Goal: Navigation & Orientation: Understand site structure

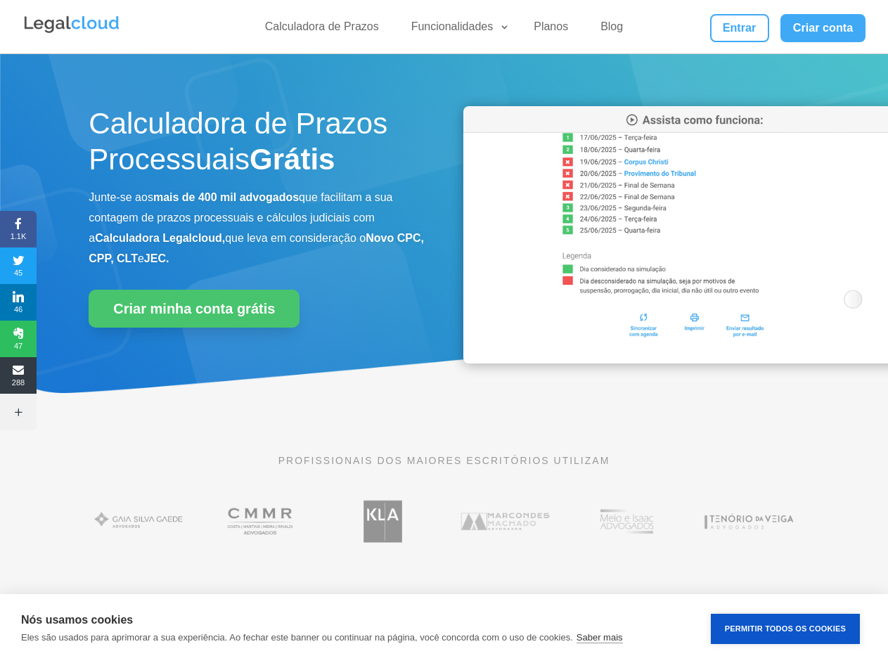
click at [443, 331] on div "Calculadora de Prazos Processuais Grátis Junte-se aos mais de 400 mil advogados…" at bounding box center [444, 239] width 710 height 300
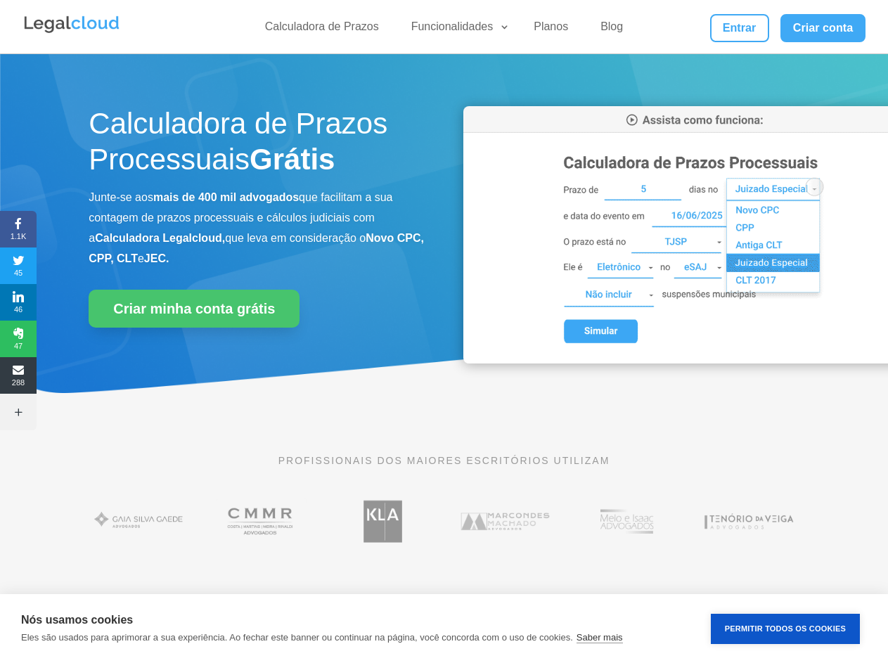
click at [443, 331] on div "Calculadora de Prazos Processuais Grátis Junte-se aos mais de 400 mil advogados…" at bounding box center [444, 239] width 710 height 300
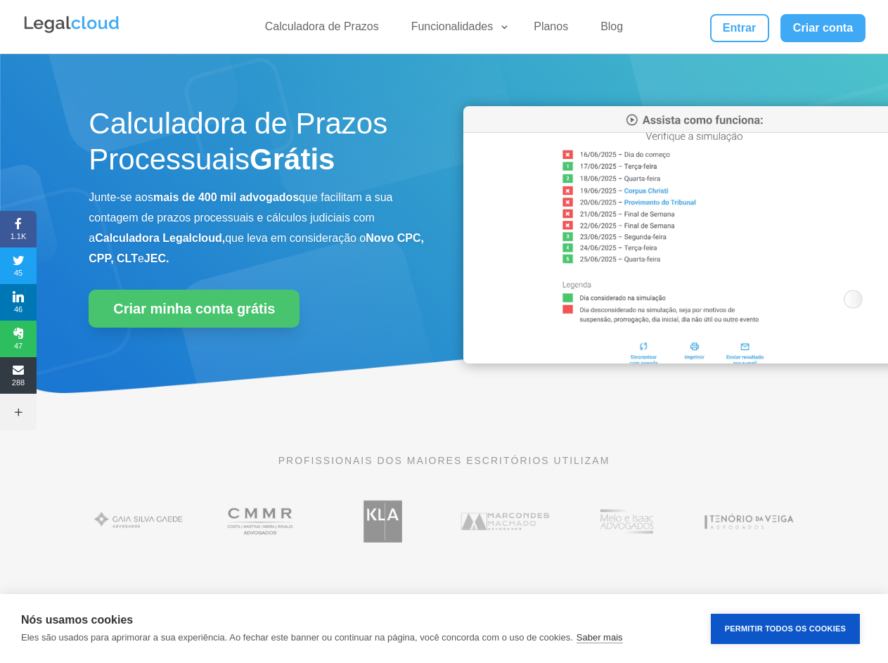
click at [456, 30] on link "Funcionalidades" at bounding box center [457, 30] width 108 height 20
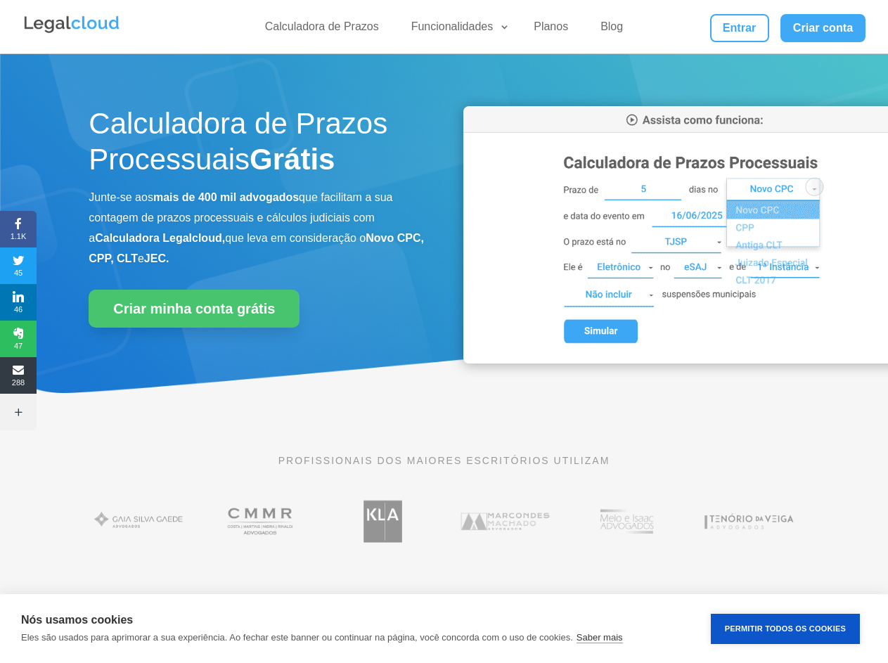
click at [18, 229] on span "1.1K" at bounding box center [18, 229] width 37 height 22
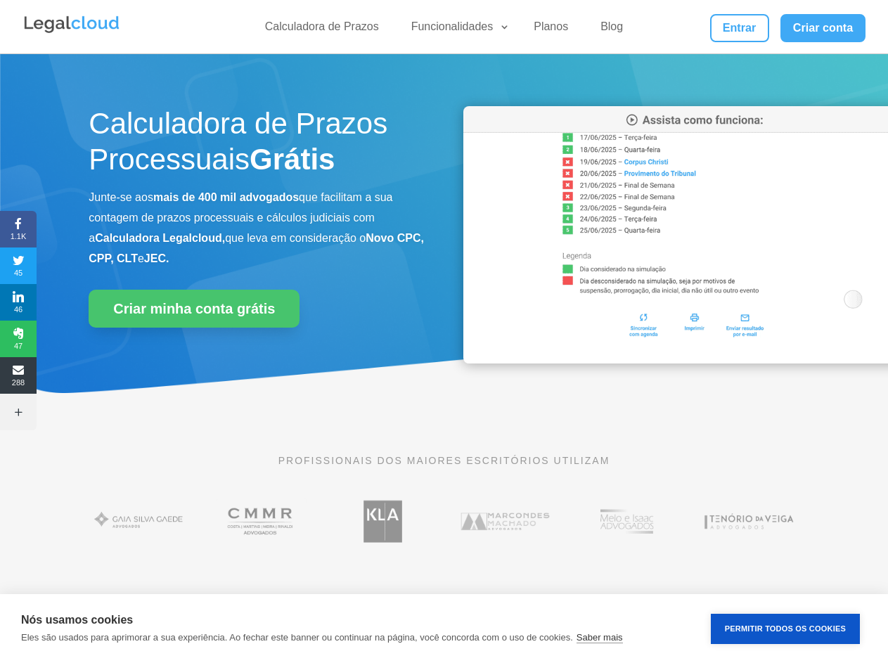
click at [18, 266] on span "45" at bounding box center [18, 265] width 37 height 22
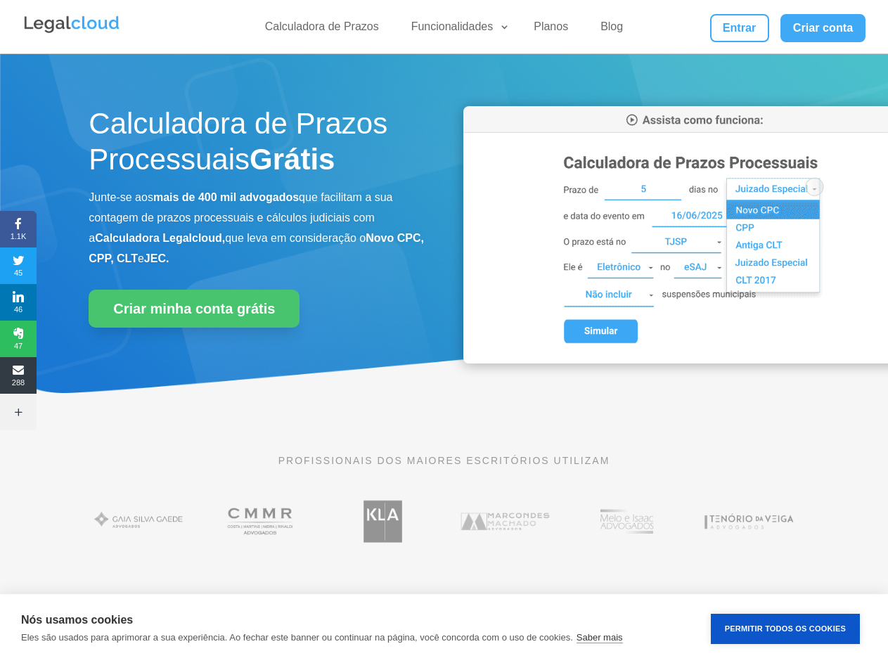
click at [18, 302] on span "46" at bounding box center [18, 302] width 37 height 22
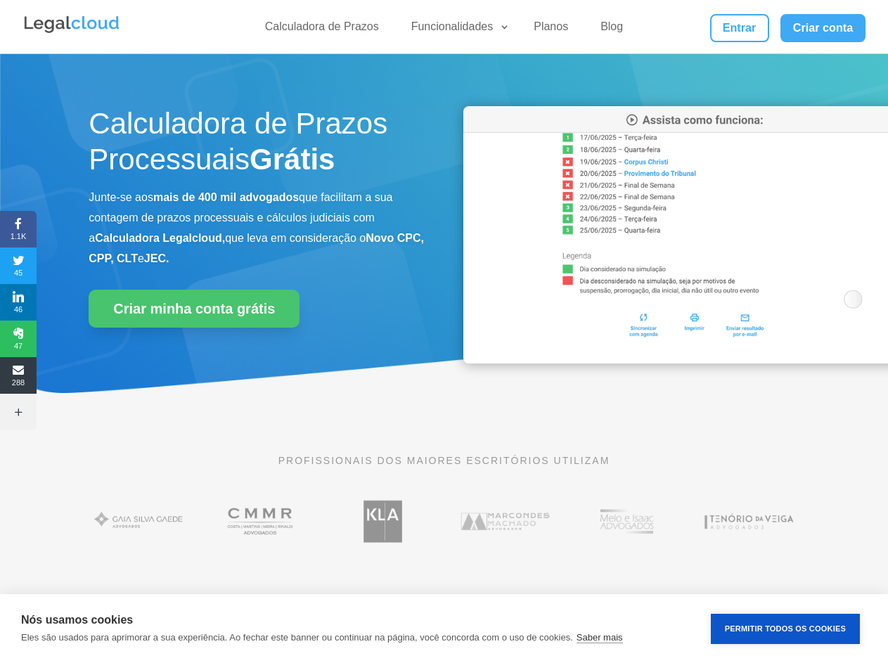
click at [18, 339] on span "47" at bounding box center [18, 338] width 37 height 22
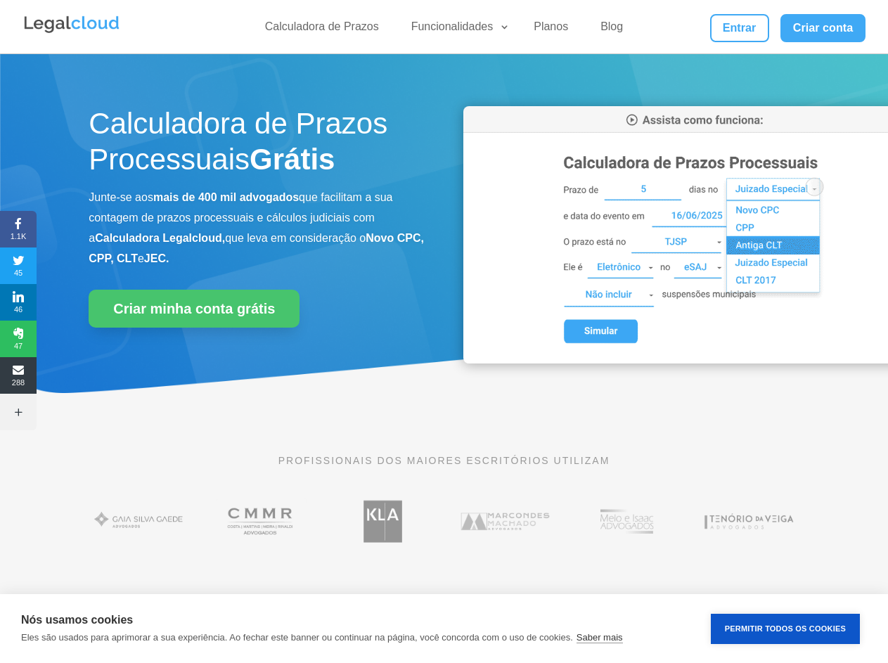
click at [18, 375] on span "288" at bounding box center [18, 375] width 37 height 22
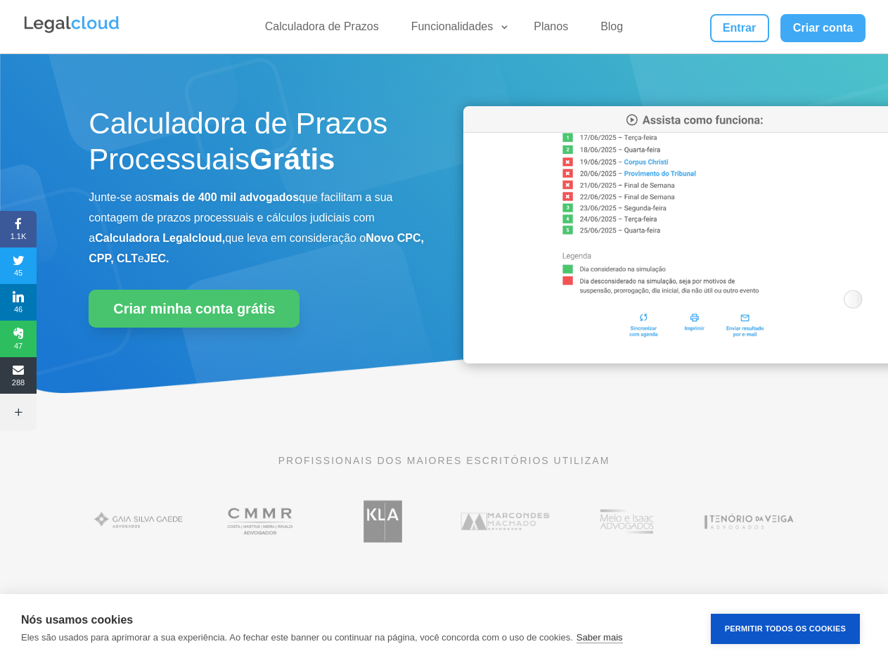
click at [18, 412] on icon at bounding box center [18, 411] width 37 height 11
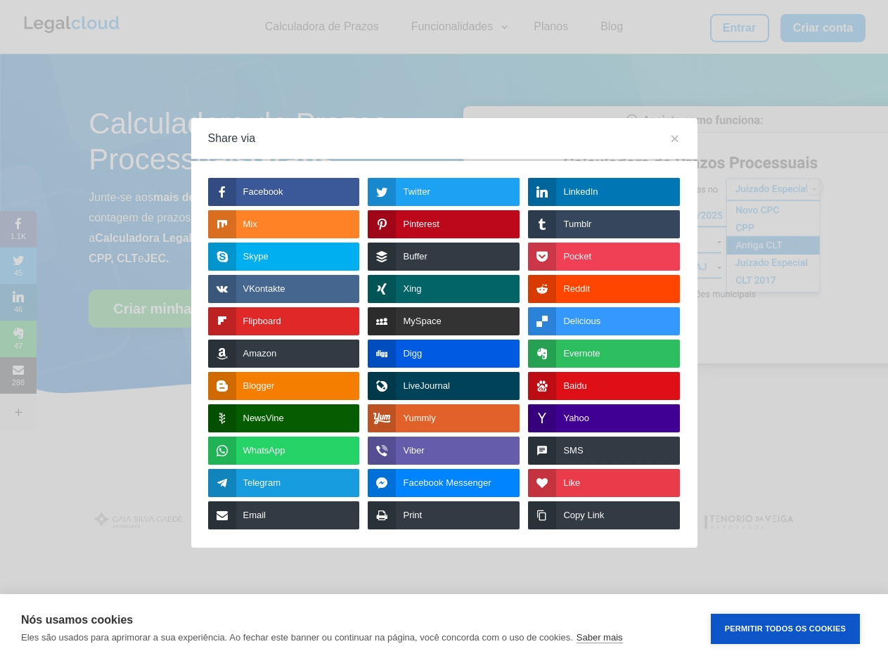
click at [785, 628] on button "Permitir Todos os Cookies" at bounding box center [784, 628] width 149 height 30
